Goal: Communication & Community: Answer question/provide support

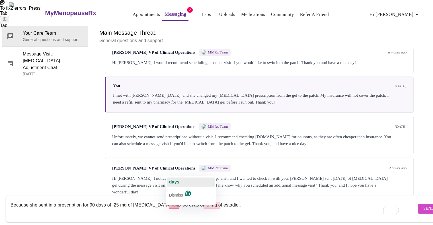
click at [181, 184] on button "days" at bounding box center [191, 182] width 48 height 9
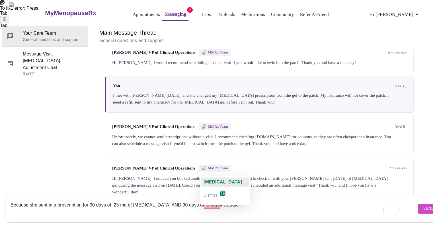
click at [222, 180] on span "[MEDICAL_DATA]" at bounding box center [223, 182] width 38 height 5
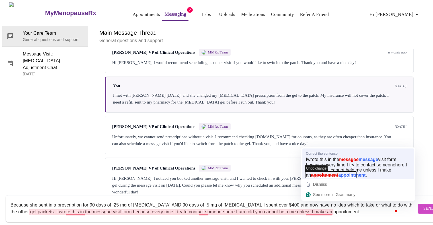
click at [327, 172] on span "Undo change" at bounding box center [316, 168] width 23 height 6
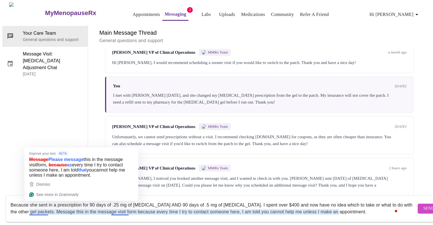
click at [39, 209] on textarea "Because she sent in a prescription for 90 days of .25 mg of [MEDICAL_DATA] AND …" at bounding box center [214, 209] width 406 height 18
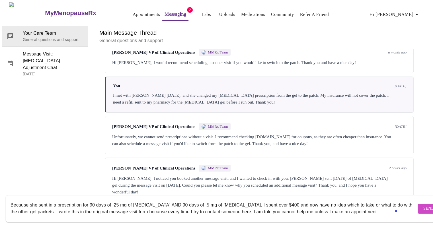
click at [354, 207] on textarea "Because she sent in a prescription for 90 days of .25 mg of [MEDICAL_DATA] AND …" at bounding box center [214, 209] width 406 height 18
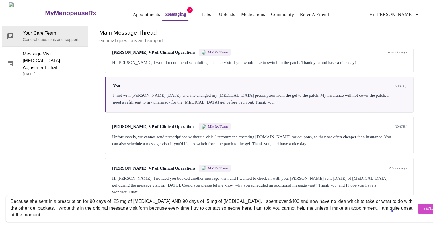
type textarea "Because she sent in a prescription for 90 days of .25 mg of [MEDICAL_DATA] AND …"
click at [424, 205] on span "Send" at bounding box center [429, 208] width 11 height 7
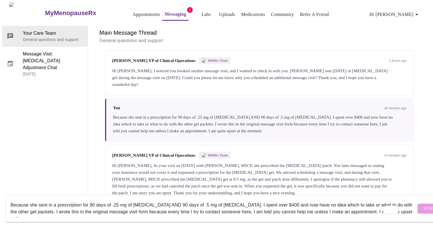
scroll to position [265, 0]
click at [195, 200] on textarea "Because she sent in a prescription for 90 days of .25 mg of [MEDICAL_DATA] AND …" at bounding box center [214, 209] width 406 height 18
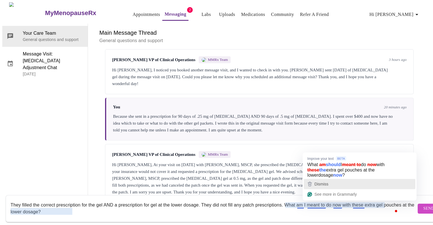
click at [335, 181] on div "Dismiss" at bounding box center [359, 184] width 107 height 9
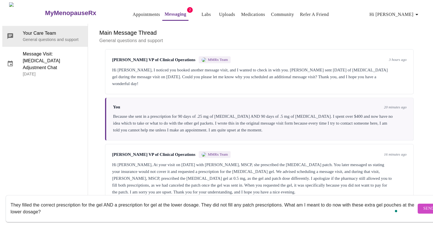
type textarea "They filled the correct prescription for the gel AND a prescription for gel at …"
click at [418, 204] on button "Send" at bounding box center [429, 209] width 22 height 10
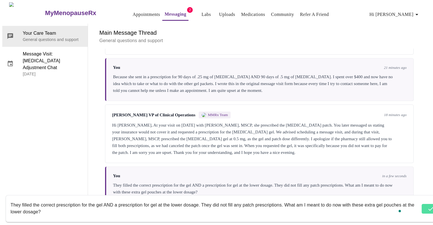
scroll to position [306, 0]
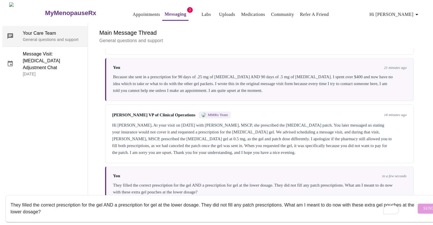
click at [46, 30] on span "Your Care Team" at bounding box center [53, 33] width 60 height 7
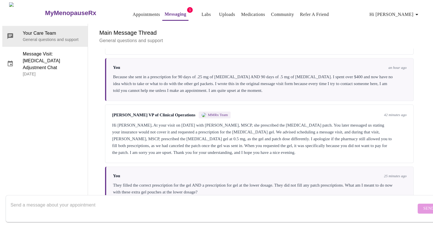
scroll to position [306, 0]
